Goal: Task Accomplishment & Management: Manage account settings

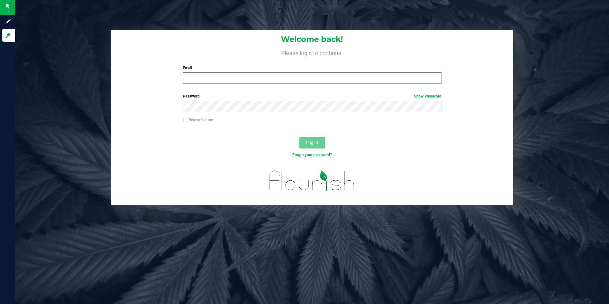
type input "chodgkinson@slatercenter.com"
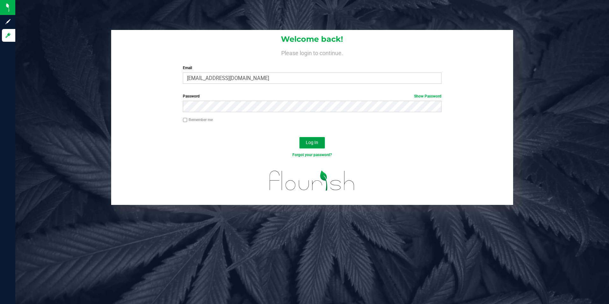
click at [322, 139] on button "Log In" at bounding box center [312, 142] width 25 height 11
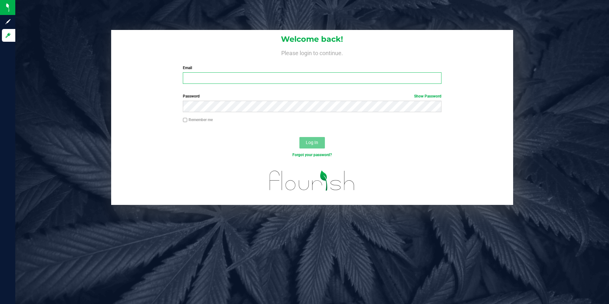
type input "chodgkinson@slatercenter.com"
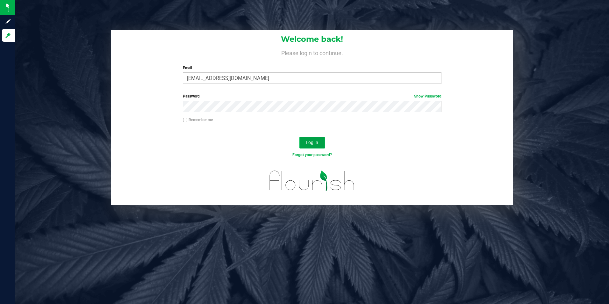
click at [321, 143] on button "Log In" at bounding box center [312, 142] width 25 height 11
